Goal: Information Seeking & Learning: Learn about a topic

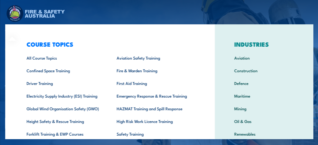
click at [16, 31] on div "COURSE TOPICS All Course Topics Aviation Safety Training Confined Space Trainin…" at bounding box center [109, 104] width 209 height 160
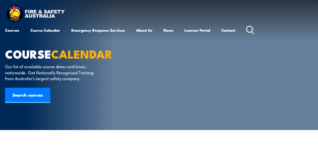
click at [251, 29] on icon at bounding box center [250, 30] width 8 height 8
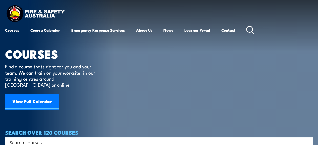
click at [252, 28] on icon at bounding box center [250, 30] width 8 height 8
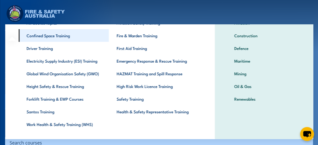
scroll to position [46, 0]
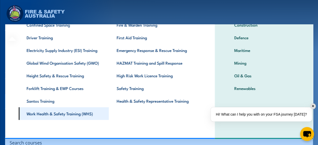
click at [76, 115] on link "Work Health & Safety Training (WHS)" at bounding box center [63, 113] width 90 height 13
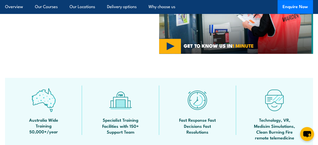
scroll to position [152, 0]
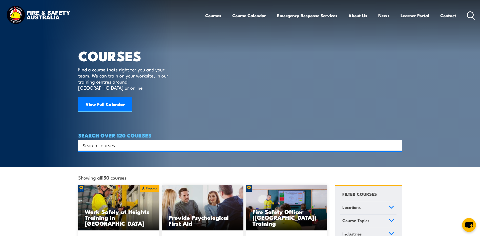
click at [215, 15] on link "Courses" at bounding box center [213, 15] width 16 height 13
click at [213, 141] on input "Search input" at bounding box center [237, 145] width 308 height 8
type input "Fire Safety Advisor"
